Goal: Task Accomplishment & Management: Manage account settings

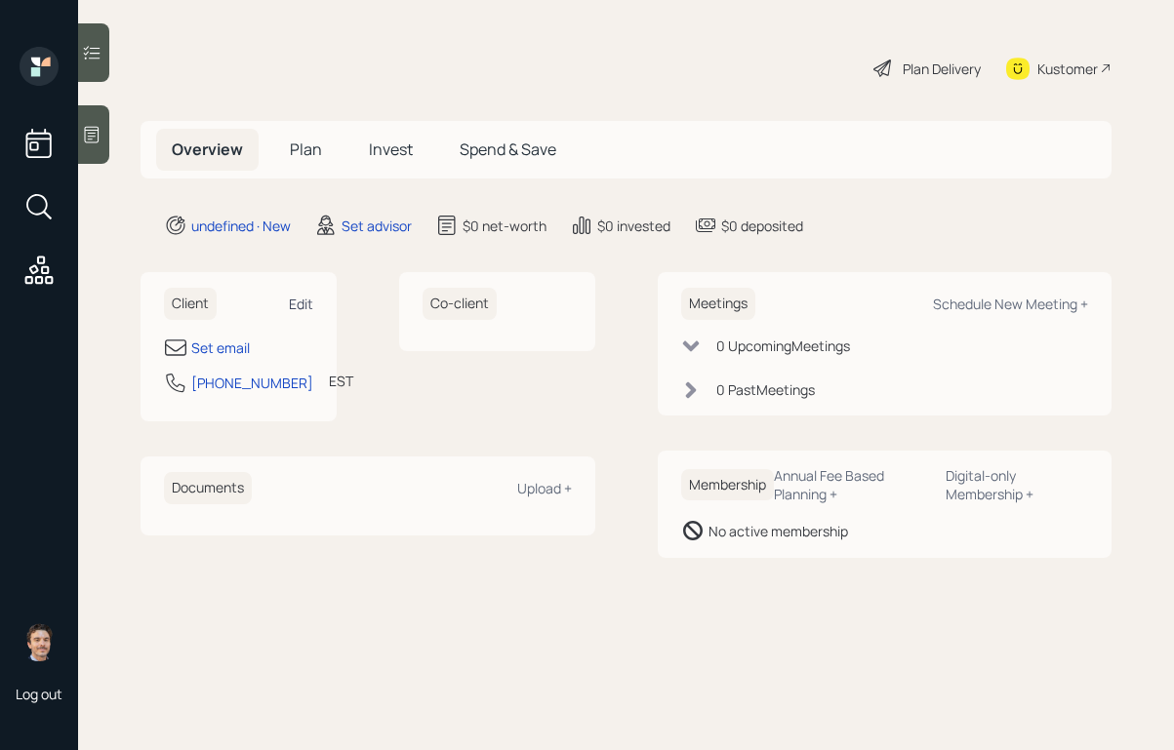
click at [300, 310] on div "Edit" at bounding box center [301, 304] width 24 height 19
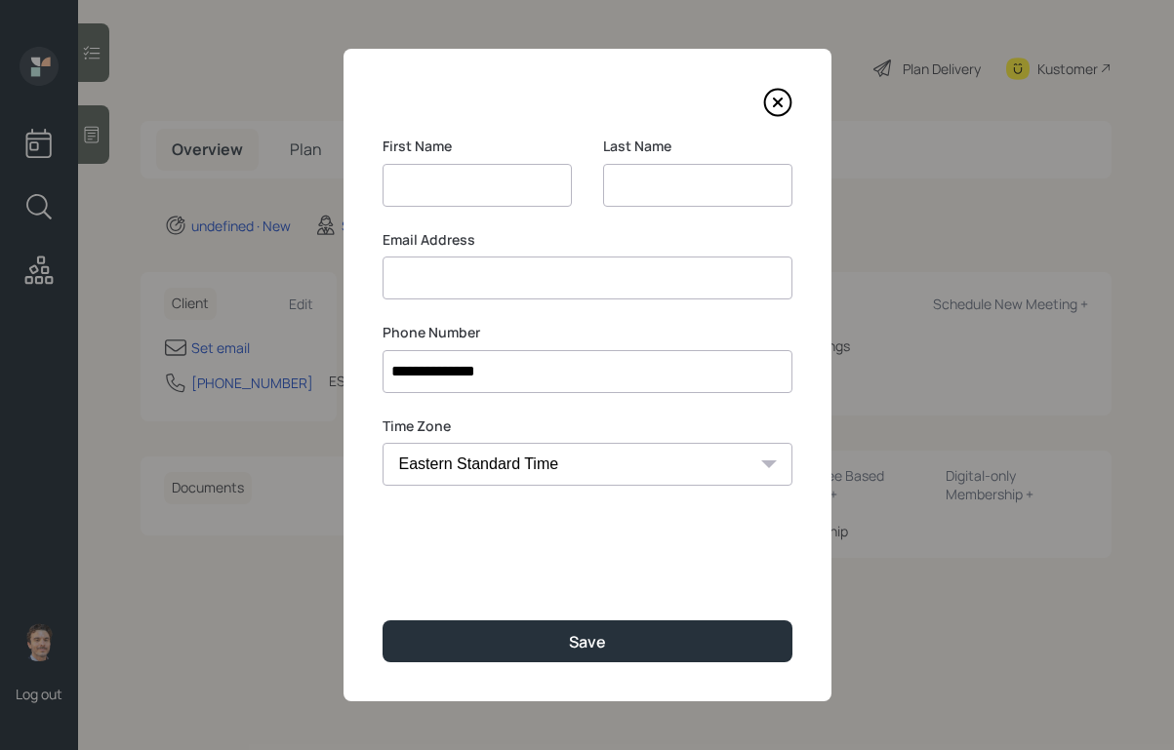
click at [415, 186] on input at bounding box center [476, 185] width 189 height 43
type input "Douglas"
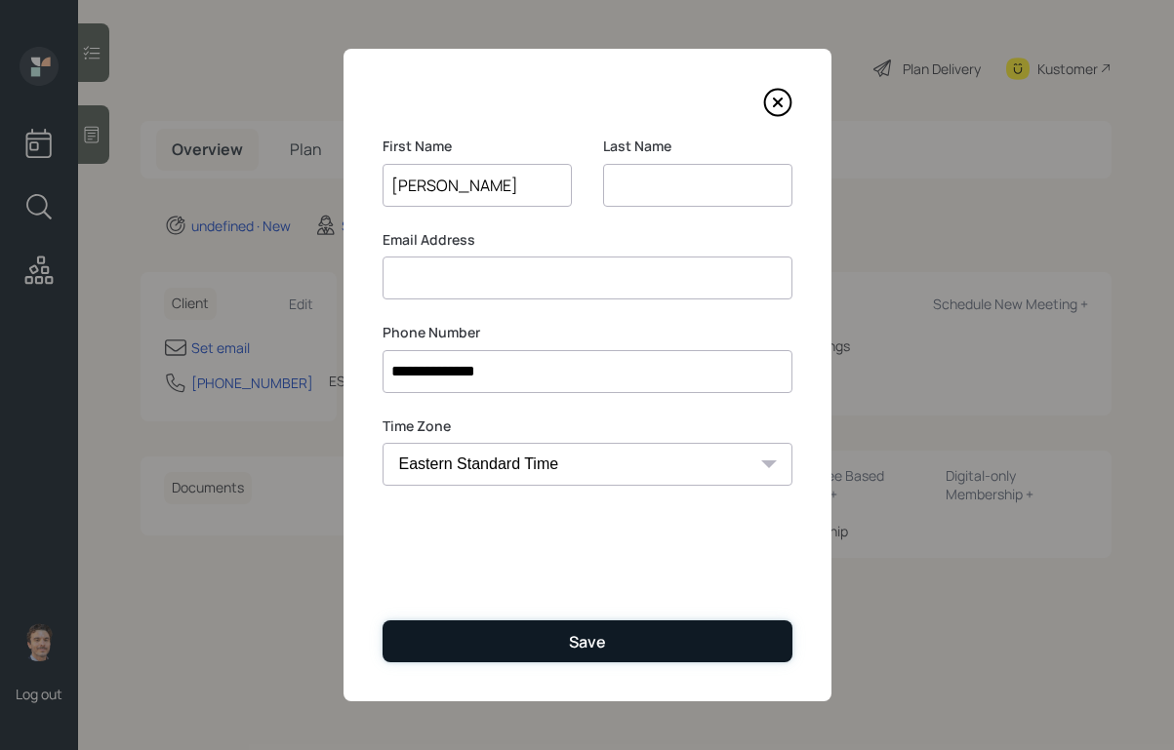
click at [472, 634] on button "Save" at bounding box center [587, 642] width 410 height 42
